Goal: Information Seeking & Learning: Learn about a topic

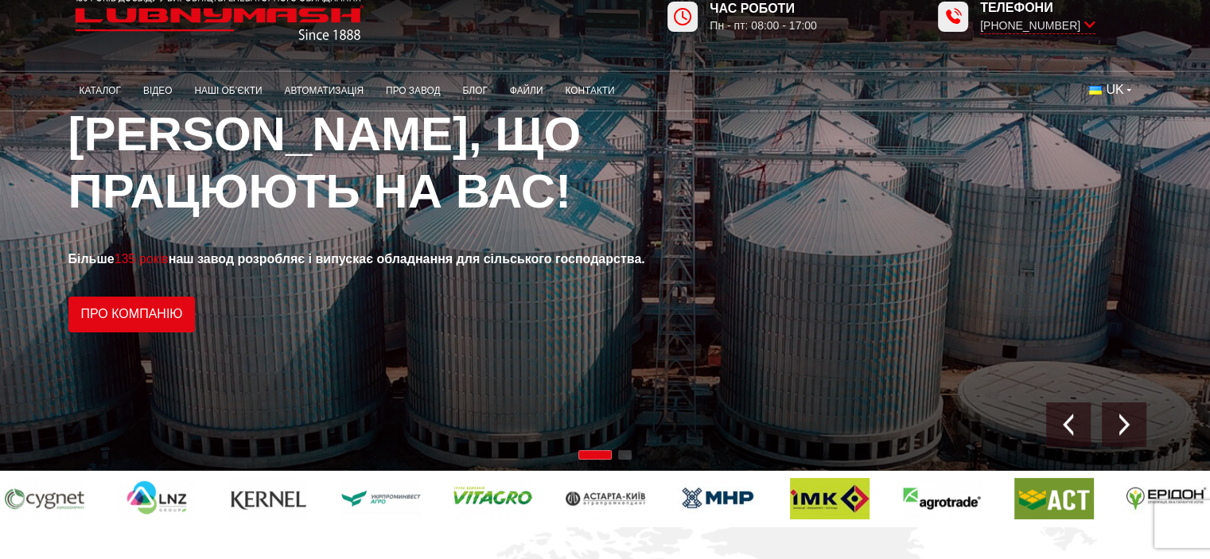
scroll to position [32, 0]
click at [105, 93] on link "Каталог" at bounding box center [100, 91] width 64 height 31
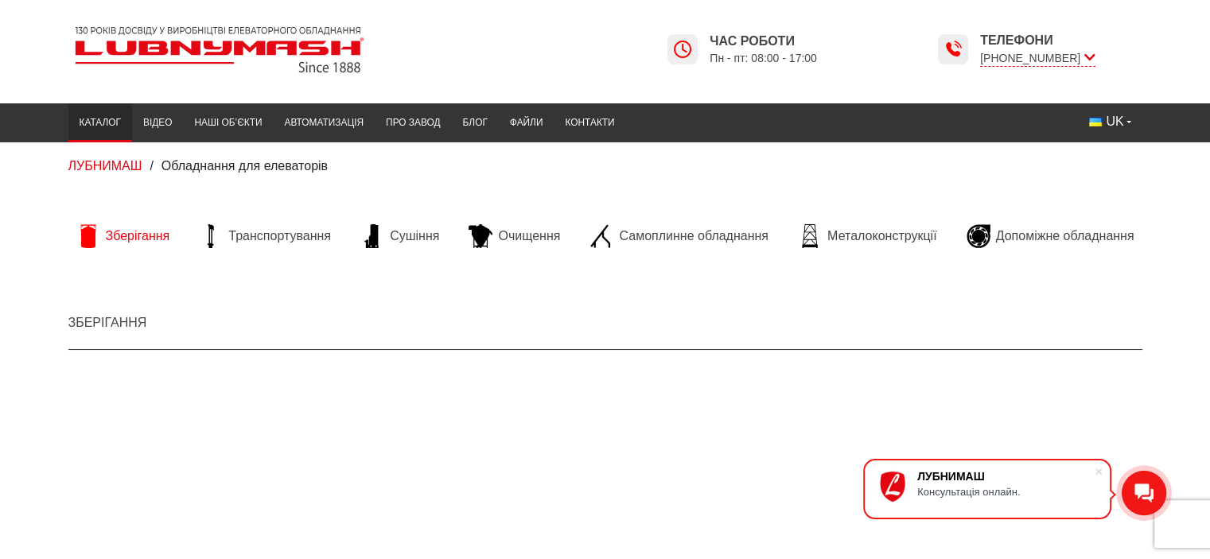
click at [130, 239] on span "Зберігання" at bounding box center [138, 235] width 64 height 17
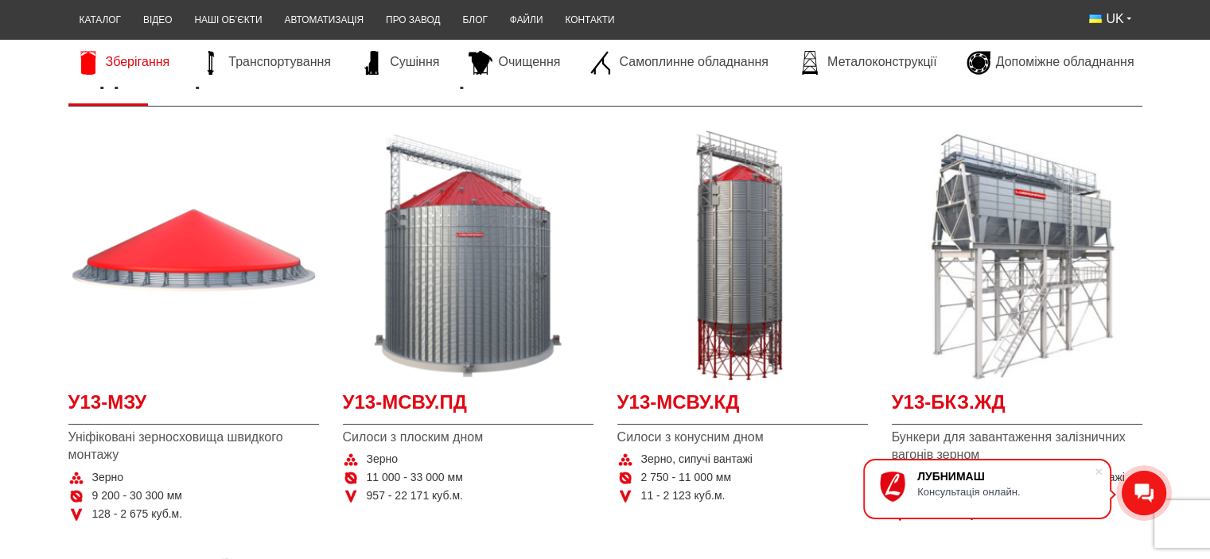
scroll to position [254, 0]
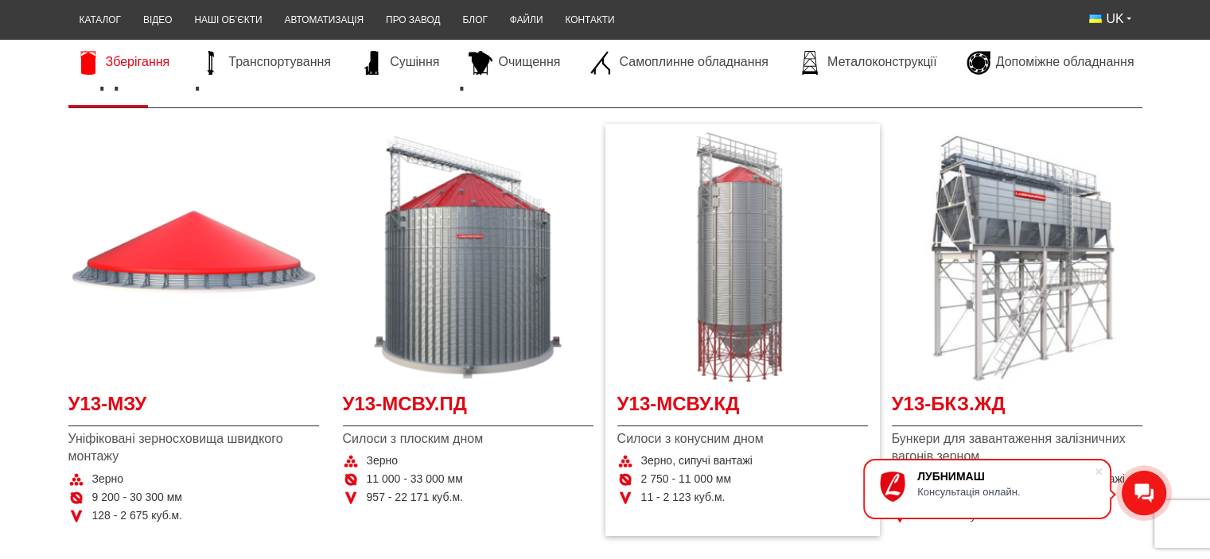
click at [728, 289] on img at bounding box center [742, 257] width 250 height 250
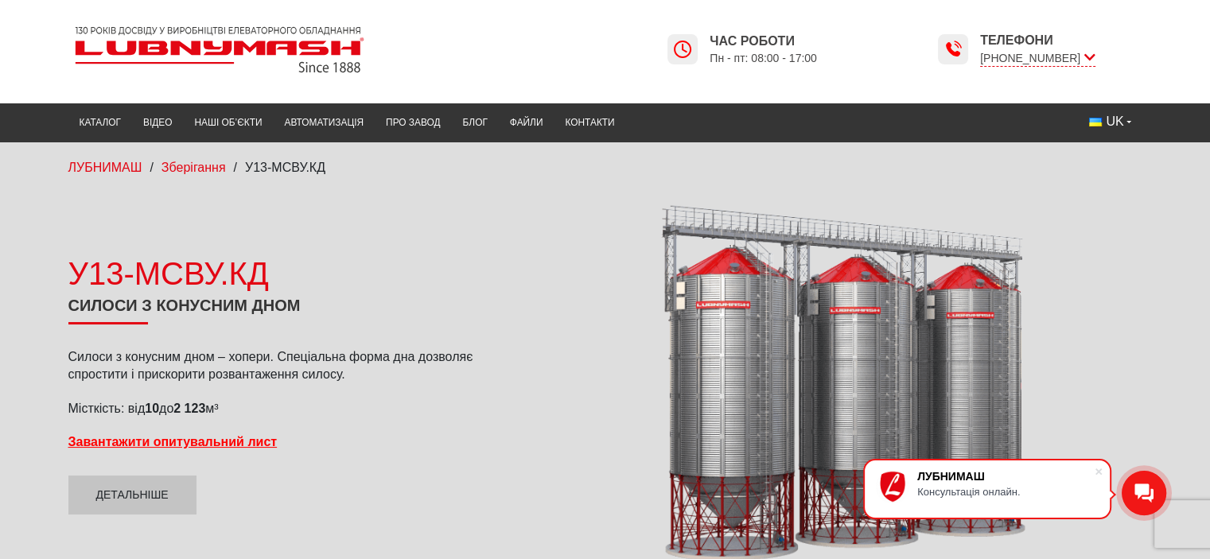
click at [557, 263] on div at bounding box center [834, 383] width 616 height 359
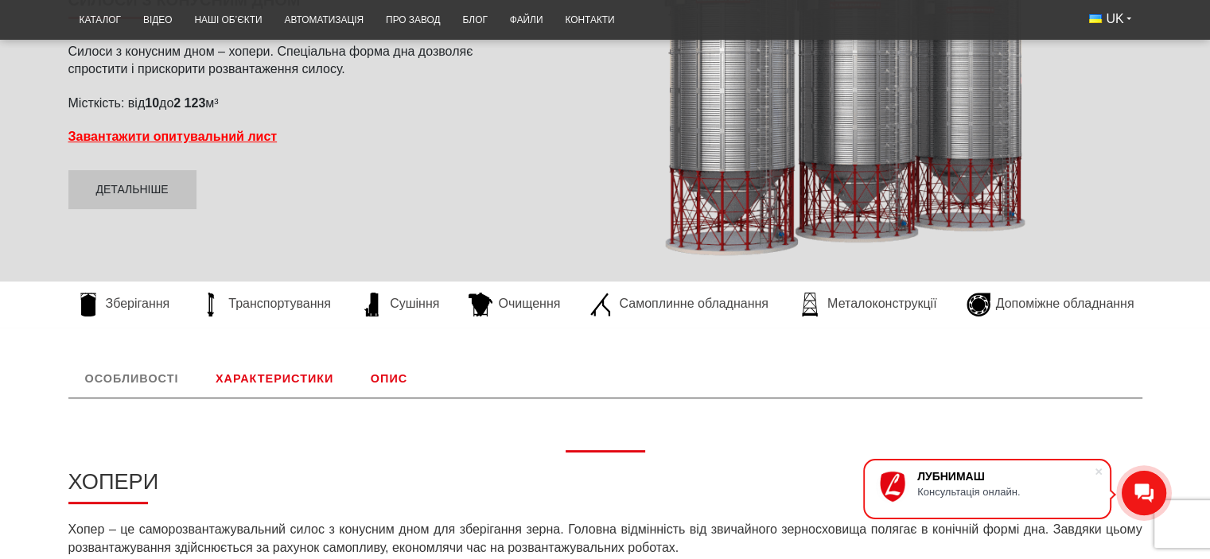
scroll to position [299, 0]
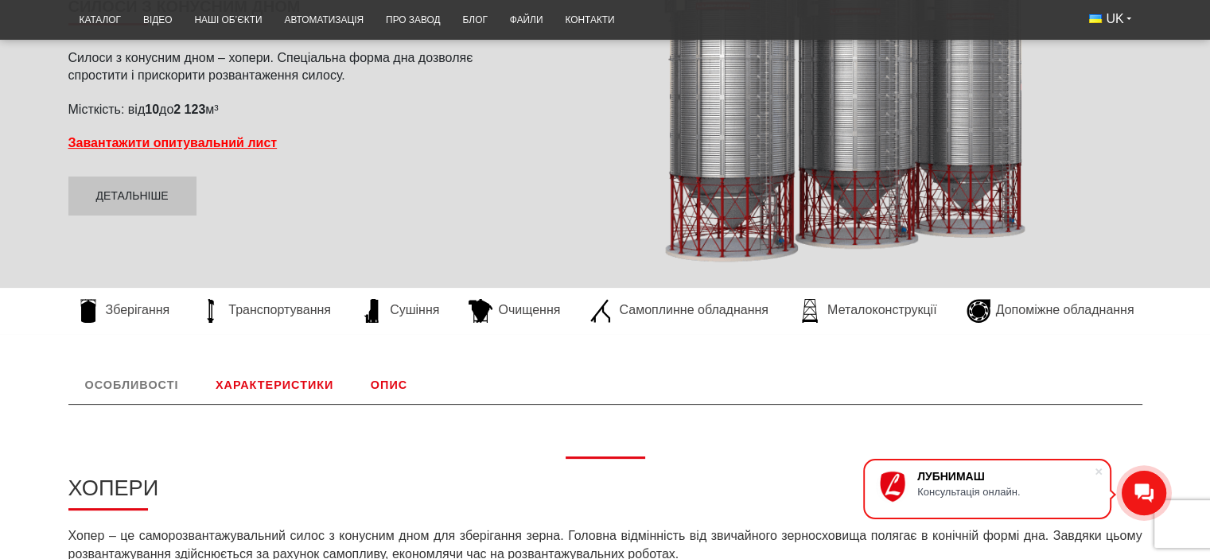
click at [274, 385] on link "Характеристики" at bounding box center [274, 385] width 151 height 38
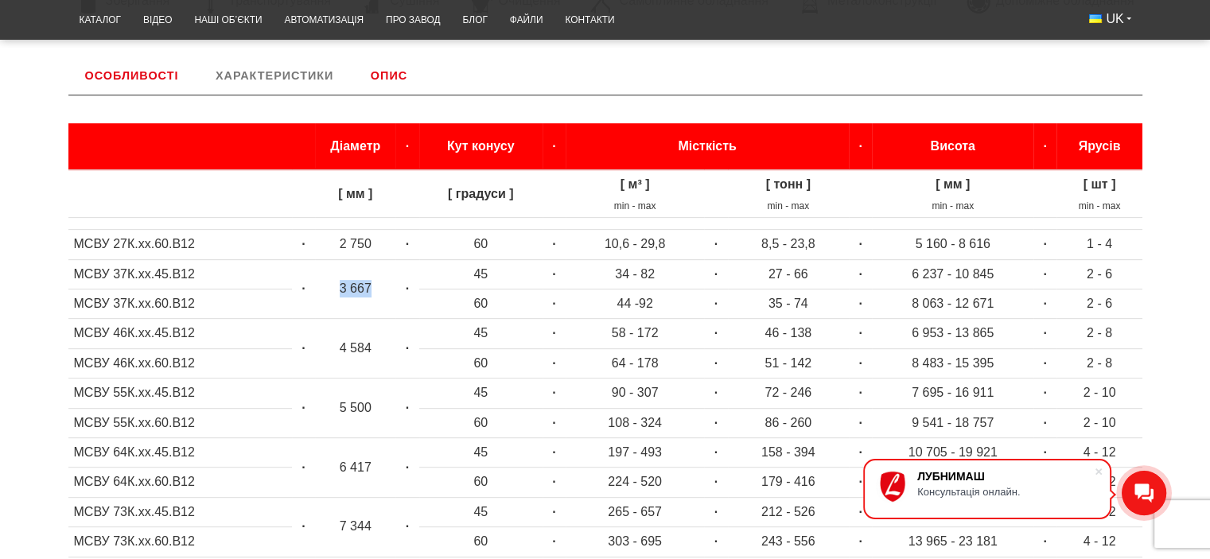
drag, startPoint x: 336, startPoint y: 283, endPoint x: 382, endPoint y: 279, distance: 45.5
click at [382, 279] on td "3 667" at bounding box center [355, 289] width 80 height 60
drag, startPoint x: 608, startPoint y: 309, endPoint x: 678, endPoint y: 289, distance: 71.8
click at [678, 289] on td "44 -92" at bounding box center [634, 303] width 138 height 29
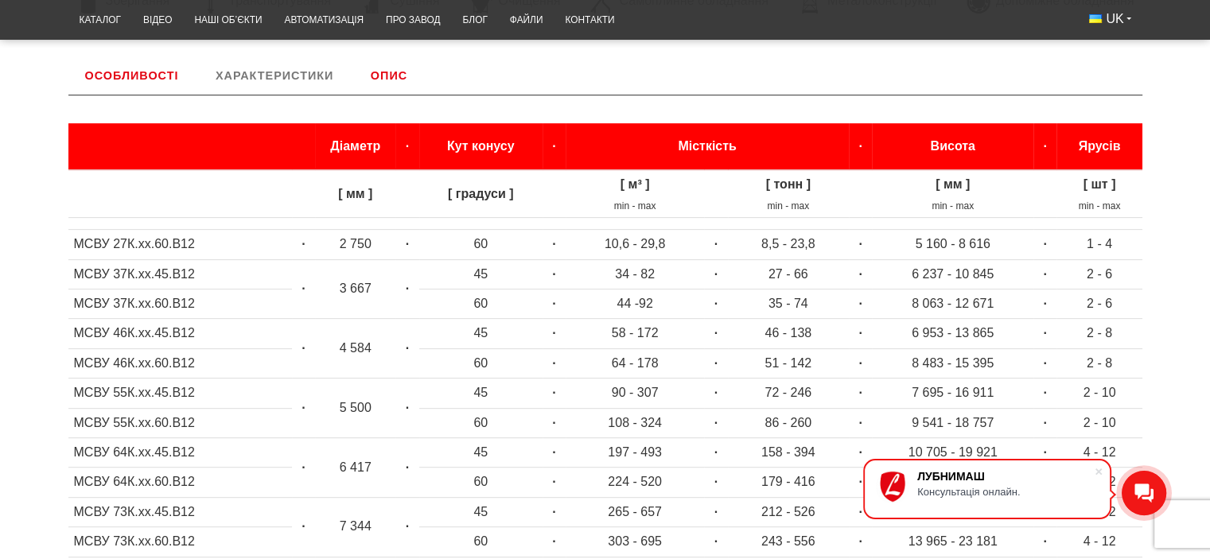
click at [666, 60] on ul "Особливості Хопери Хопер – це саморозвантажувальний силос з конусним дном для з…" at bounding box center [605, 406] width 1074 height 701
click at [38, 87] on div "Особливості Хопери Хопер – це саморозвантажувальний силос з конусним дном для з…" at bounding box center [605, 406] width 1210 height 701
drag, startPoint x: 639, startPoint y: 304, endPoint x: 654, endPoint y: 304, distance: 15.1
click at [654, 304] on td "44 -92" at bounding box center [634, 303] width 138 height 29
drag, startPoint x: 960, startPoint y: 301, endPoint x: 996, endPoint y: 298, distance: 35.9
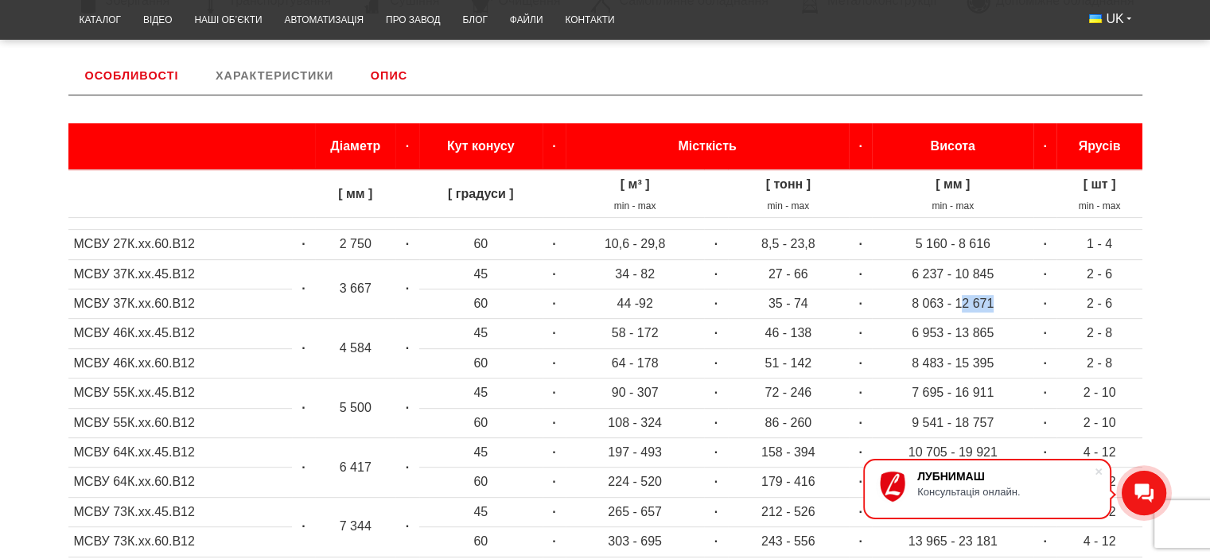
click at [996, 298] on td "8 063 - 12 671" at bounding box center [952, 303] width 161 height 29
click at [32, 111] on div "Особливості Хопери Хопер – це саморозвантажувальний силос з конусним дном для з…" at bounding box center [605, 406] width 1210 height 701
drag, startPoint x: 339, startPoint y: 346, endPoint x: 375, endPoint y: 345, distance: 36.6
click at [375, 345] on td "4 584" at bounding box center [355, 349] width 80 height 60
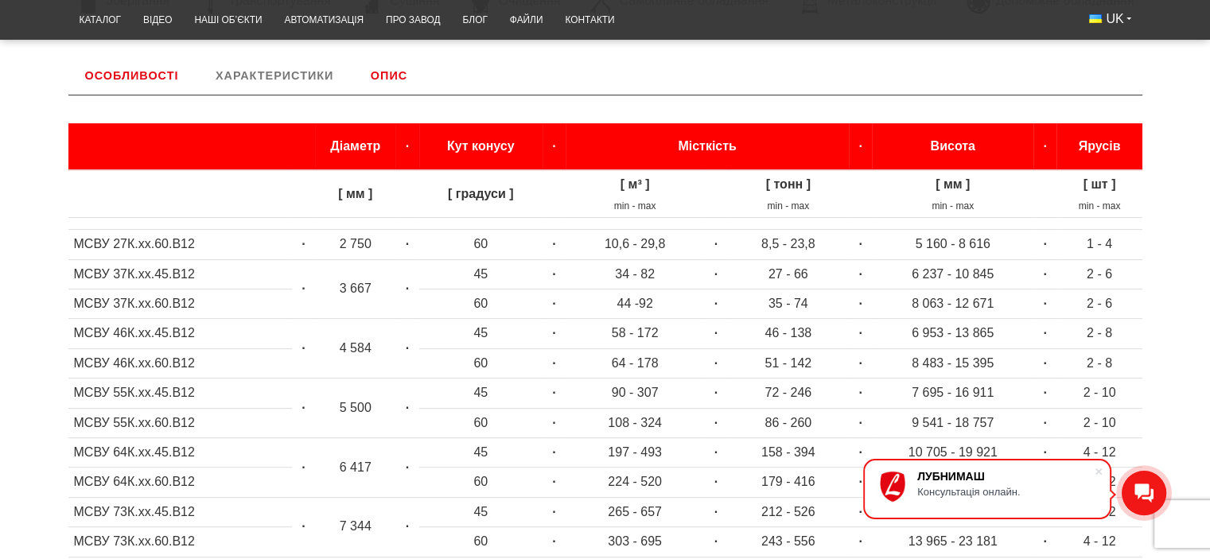
click at [551, 69] on ul "Особливості Хопери Хопер – це саморозвантажувальний силос з конусним дном для з…" at bounding box center [605, 406] width 1074 height 701
drag, startPoint x: 338, startPoint y: 290, endPoint x: 382, endPoint y: 294, distance: 43.9
click at [382, 294] on td "3 667" at bounding box center [355, 289] width 80 height 60
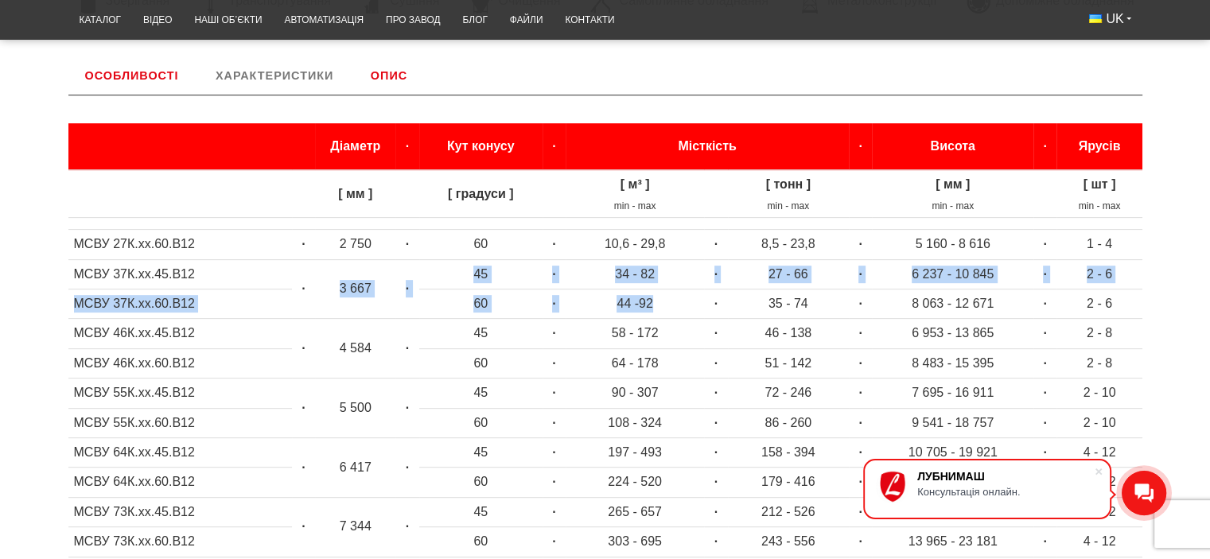
drag, startPoint x: 340, startPoint y: 282, endPoint x: 652, endPoint y: 305, distance: 313.3
click at [652, 305] on tbody "[ мм ] [ градуси ] [ м³ ] min - max [ тонн ] min - max [ мм ] min - max [ шт ] …" at bounding box center [605, 458] width 1074 height 577
click at [652, 305] on td "44 -92" at bounding box center [634, 303] width 138 height 29
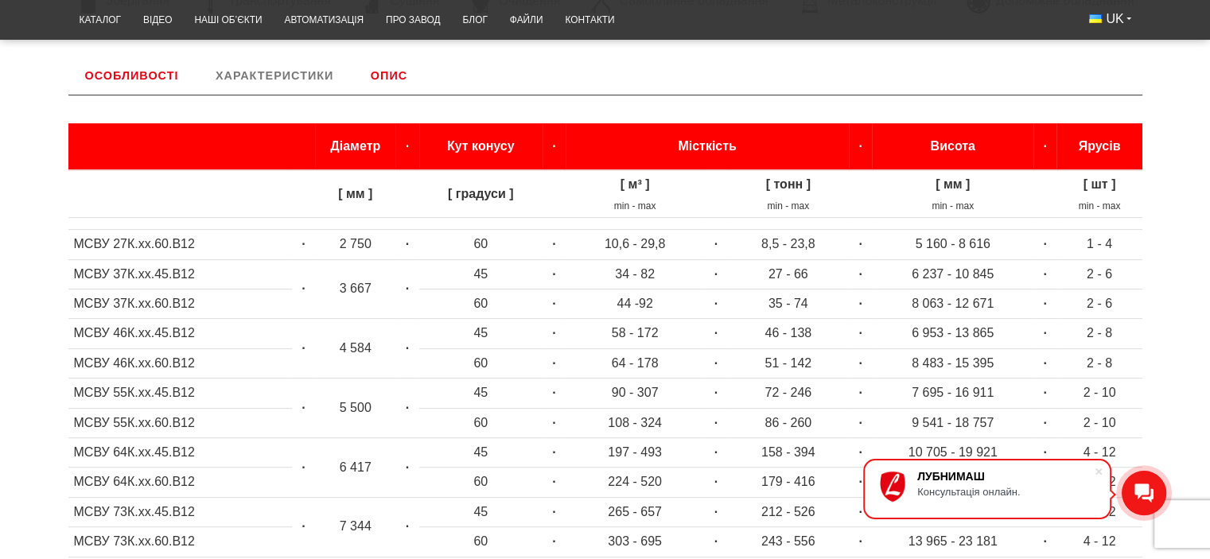
click at [652, 305] on td "44 -92" at bounding box center [634, 303] width 138 height 29
drag, startPoint x: 639, startPoint y: 302, endPoint x: 658, endPoint y: 301, distance: 18.3
click at [658, 301] on td "44 -92" at bounding box center [634, 303] width 138 height 29
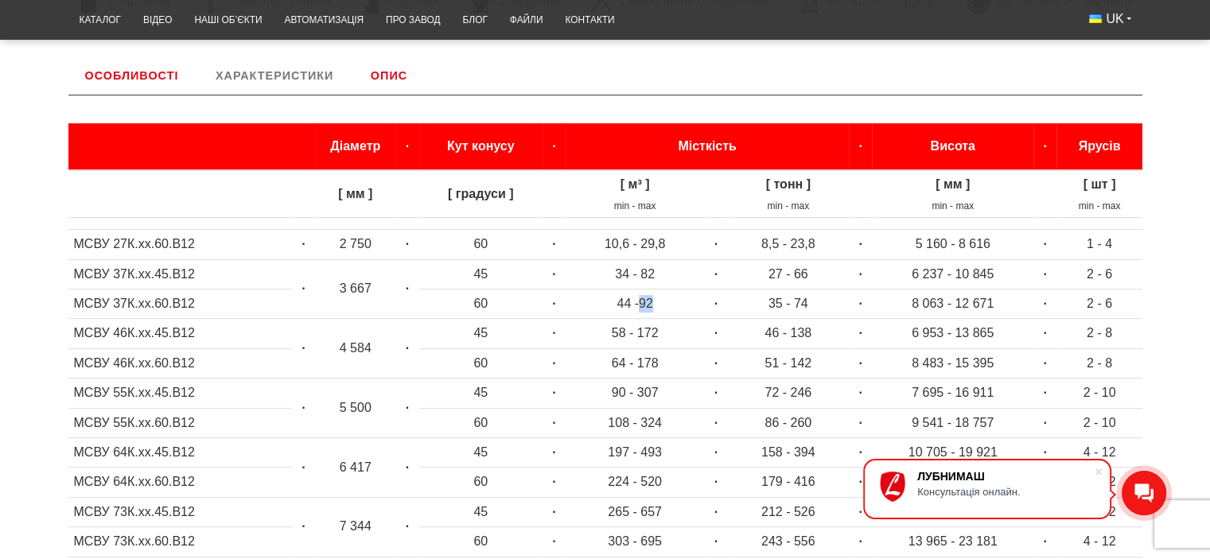
click at [658, 301] on td "44 -92" at bounding box center [634, 303] width 138 height 29
click at [638, 276] on td "34 - 82" at bounding box center [634, 273] width 138 height 29
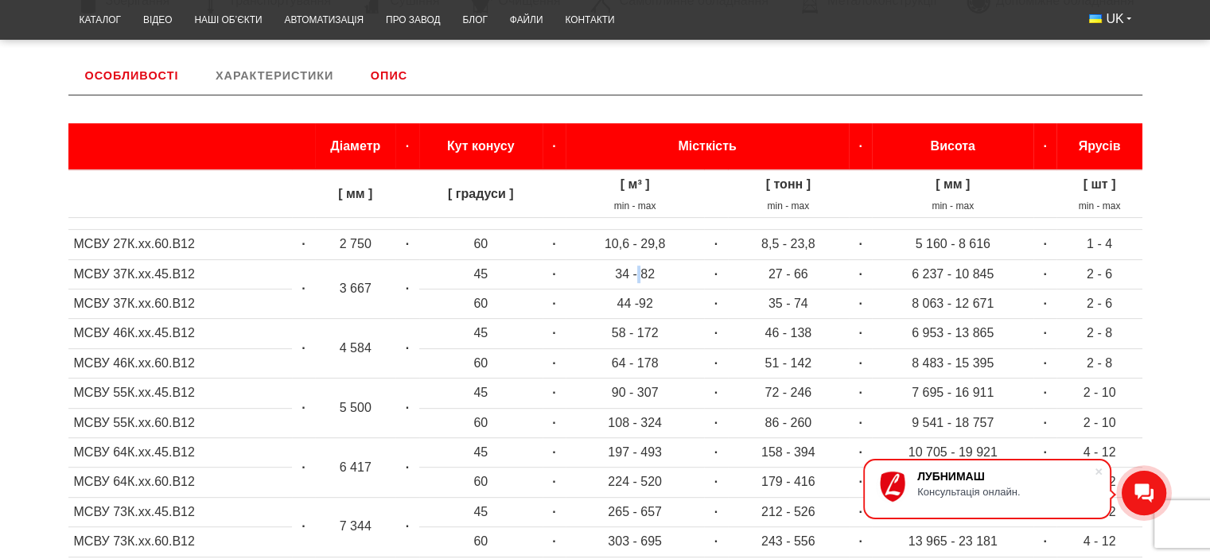
click at [638, 276] on td "34 - 82" at bounding box center [634, 273] width 138 height 29
click at [650, 275] on td "34 - 82" at bounding box center [634, 273] width 138 height 29
click at [559, 91] on ul "Особливості Хопери Хопер – це саморозвантажувальний силос з конусним дном для з…" at bounding box center [605, 406] width 1074 height 701
click at [461, 69] on ul "Особливості Хопери Хопер – це саморозвантажувальний силос з конусним дном для з…" at bounding box center [605, 406] width 1074 height 701
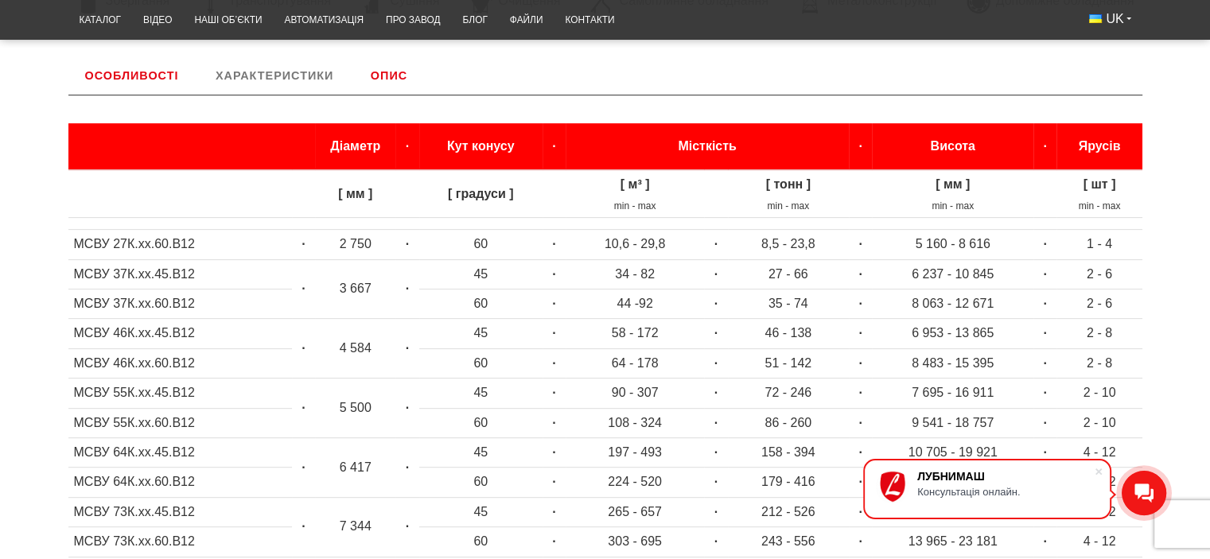
click at [497, 72] on ul "Особливості Хопери Хопер – це саморозвантажувальний силос з конусним дном для з…" at bounding box center [605, 406] width 1074 height 701
